Goal: Book appointment/travel/reservation

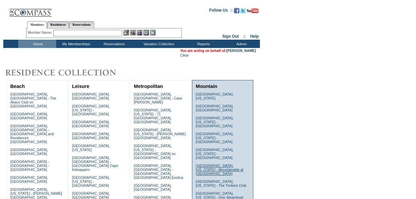
click at [209, 164] on link "[GEOGRAPHIC_DATA], [US_STATE] - Mountainside at [GEOGRAPHIC_DATA]" at bounding box center [219, 170] width 48 height 12
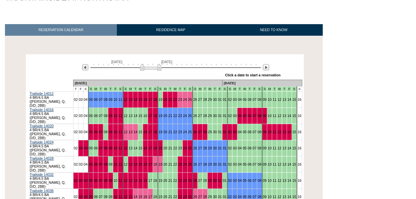
scroll to position [91, 0]
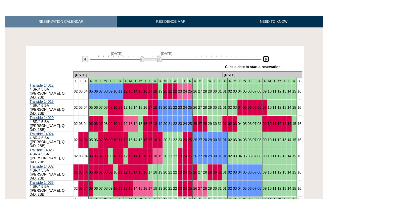
click at [264, 59] on img at bounding box center [266, 59] width 6 height 6
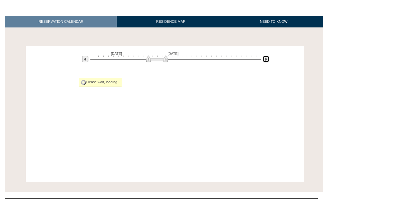
click at [264, 59] on img at bounding box center [266, 59] width 6 height 6
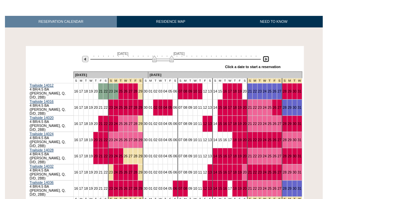
click at [264, 59] on img at bounding box center [266, 59] width 6 height 6
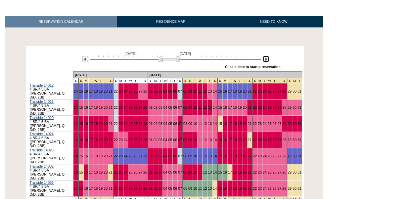
scroll to position [0, 0]
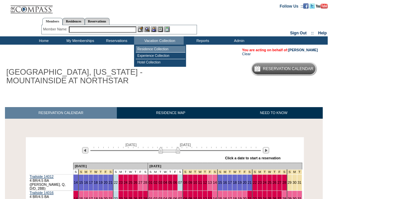
click at [167, 47] on td "Residence Collection" at bounding box center [161, 49] width 50 height 7
